Goal: Navigation & Orientation: Find specific page/section

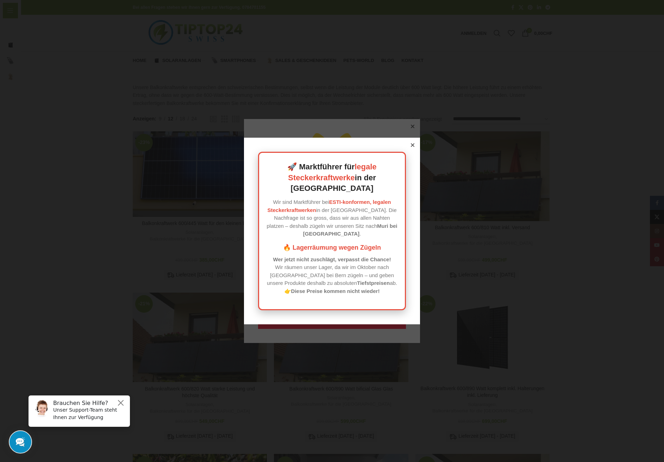
click at [412, 147] on icon at bounding box center [413, 145] width 4 height 4
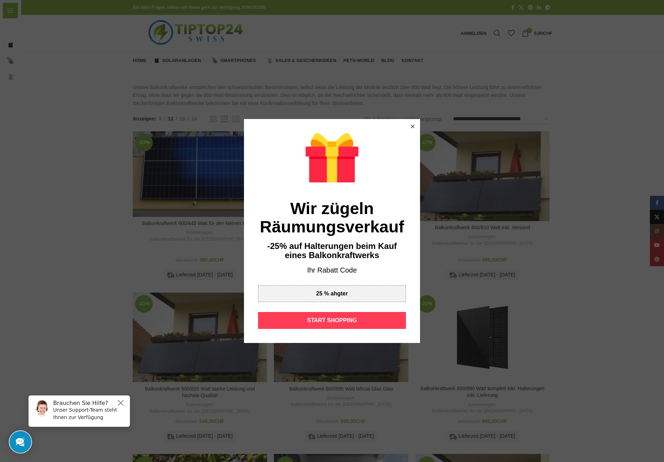
click at [348, 317] on div "START SHOPPING" at bounding box center [332, 320] width 148 height 17
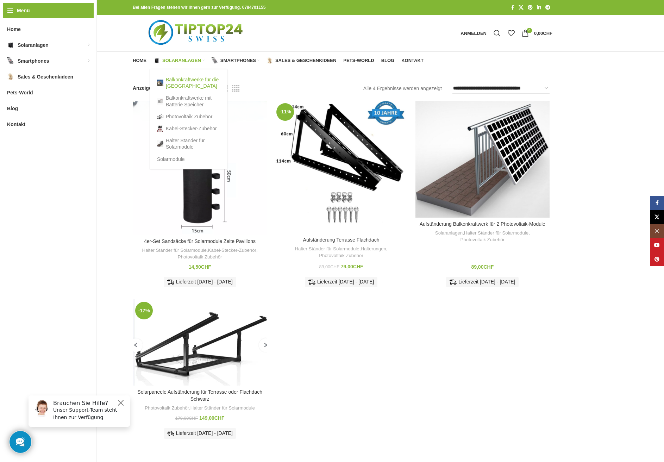
click at [183, 81] on link "Balkonkraftwerke für die [GEOGRAPHIC_DATA]" at bounding box center [188, 83] width 63 height 18
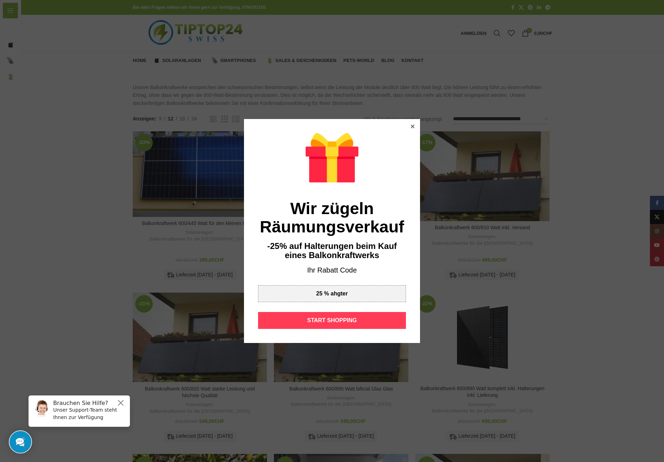
click at [308, 316] on div "START SHOPPING" at bounding box center [332, 320] width 148 height 17
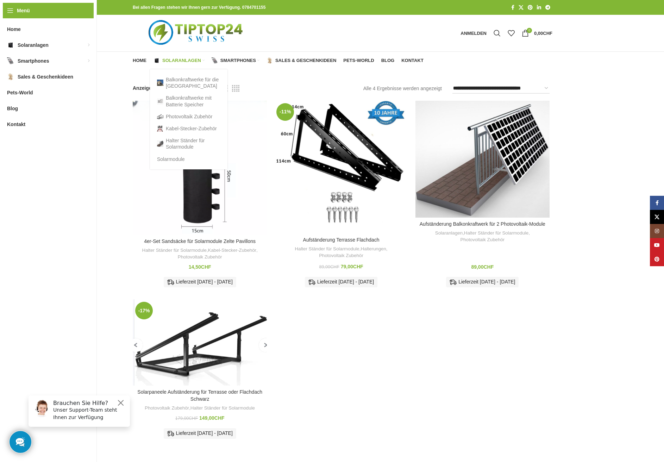
click at [173, 60] on span "Solaranlagen" at bounding box center [181, 61] width 39 height 6
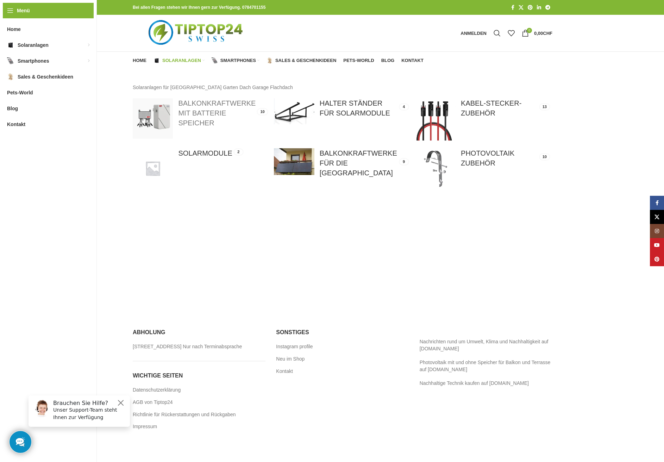
click at [204, 112] on link at bounding box center [200, 118] width 134 height 40
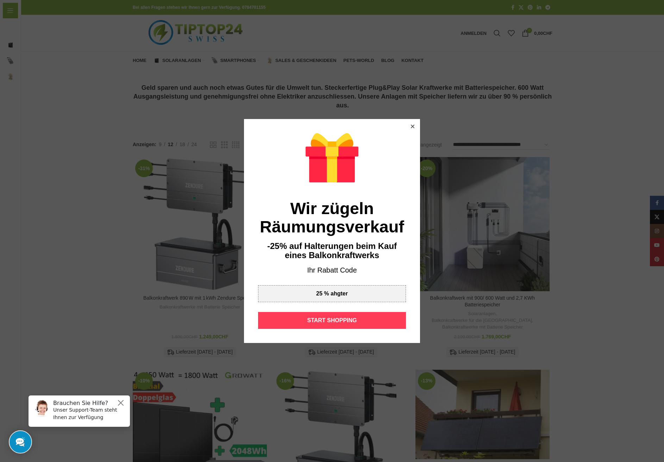
click at [328, 323] on div "START SHOPPING" at bounding box center [332, 320] width 148 height 17
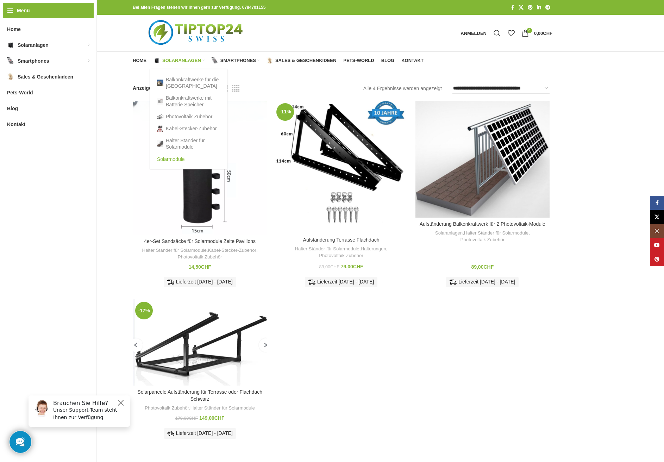
click at [172, 158] on link "Solarmodule" at bounding box center [188, 159] width 63 height 12
